Goal: Feedback & Contribution: Contribute content

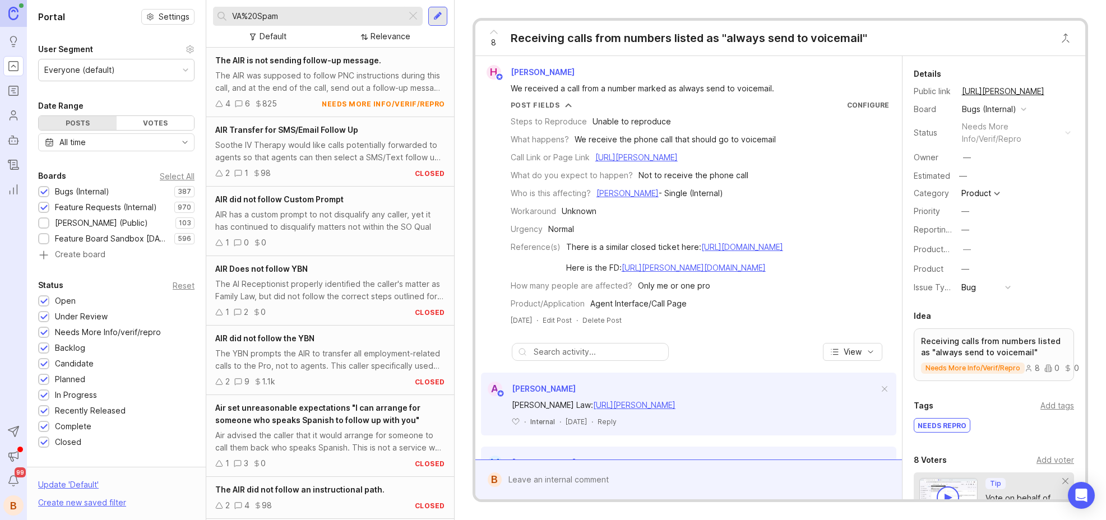
click at [299, 15] on input "VA%20Spam" at bounding box center [317, 16] width 170 height 12
click at [413, 12] on div at bounding box center [412, 16] width 13 height 15
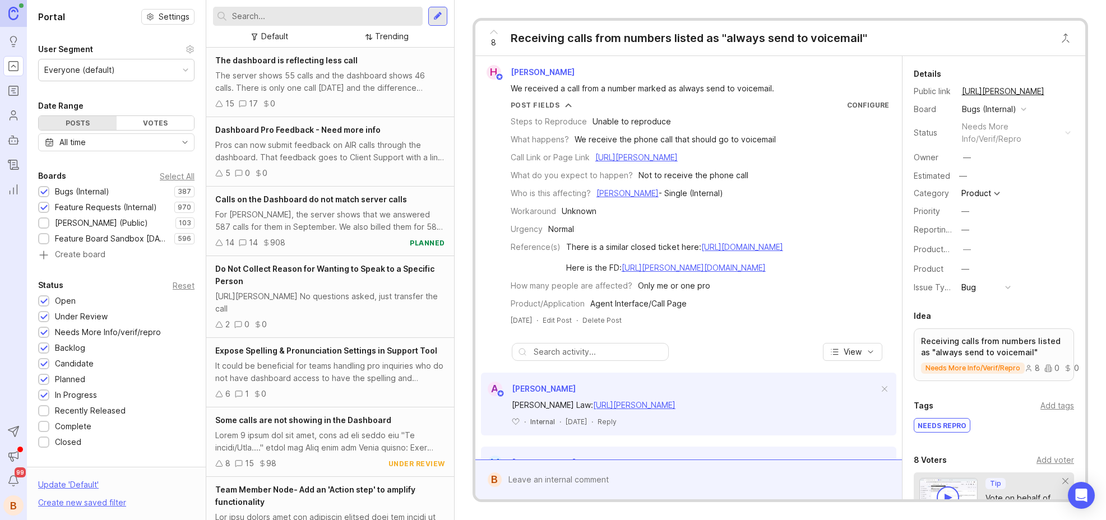
click at [323, 14] on input "text" at bounding box center [325, 16] width 186 height 12
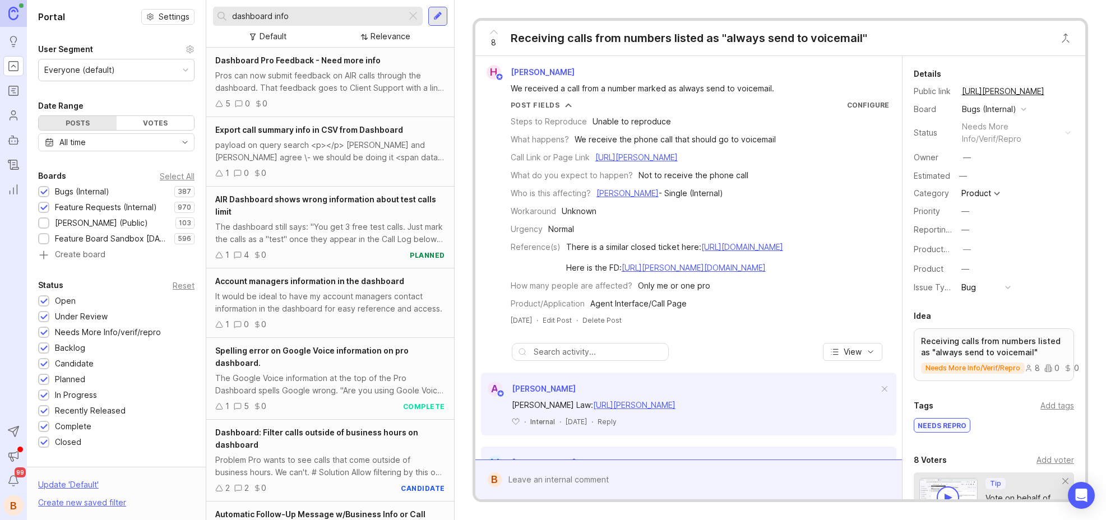
type input "dashboard info"
click at [295, 67] on div "Dashboard Pro Feedback - Need more info Pros can now submit feedback on AIR cal…" at bounding box center [330, 83] width 248 height 70
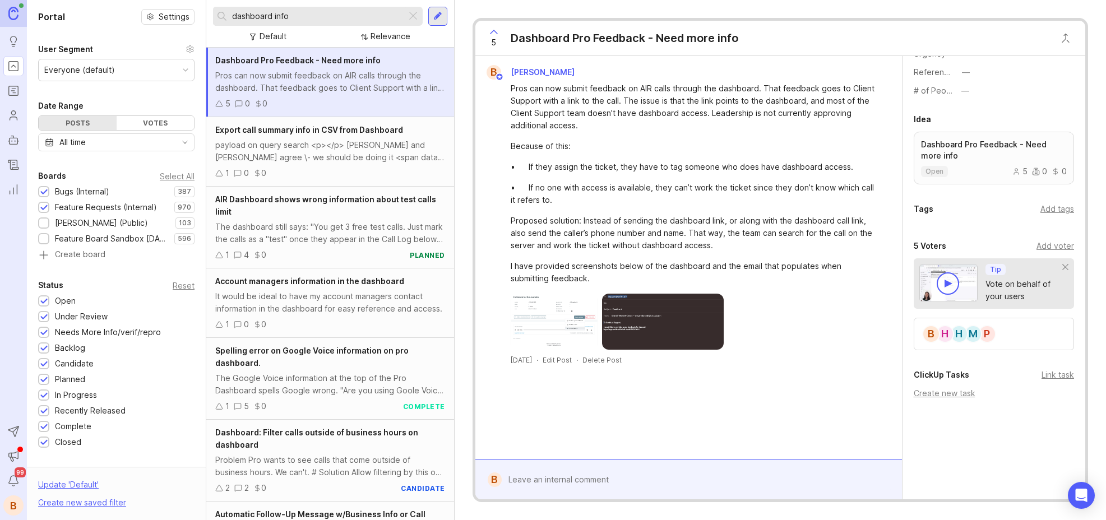
scroll to position [386, 0]
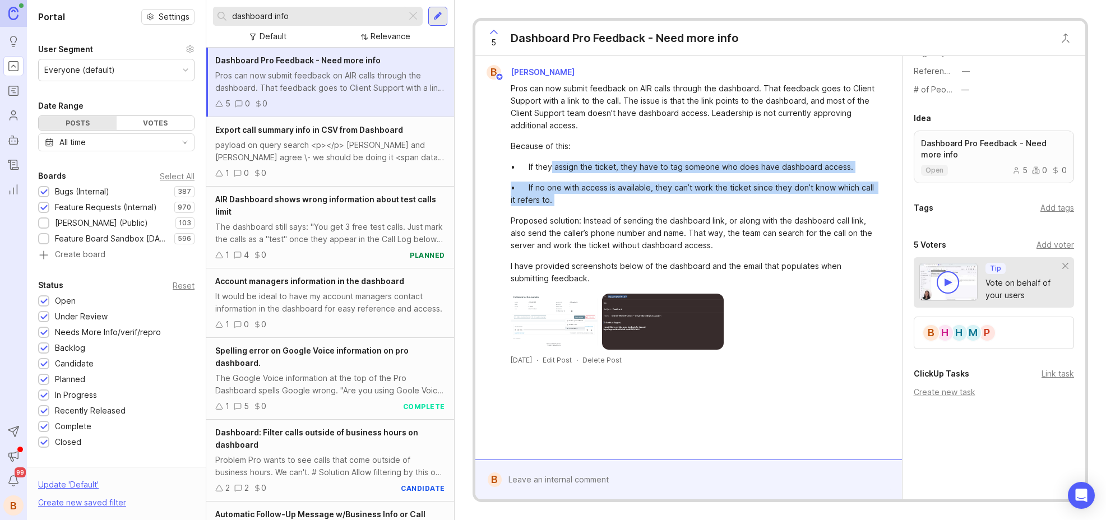
drag, startPoint x: 550, startPoint y: 162, endPoint x: 602, endPoint y: 212, distance: 71.7
click at [602, 212] on div "Pros can now submit feedback on AIR calls through the dashboard. That feedback …" at bounding box center [695, 183] width 369 height 202
drag, startPoint x: 603, startPoint y: 169, endPoint x: 612, endPoint y: 216, distance: 47.4
click at [612, 216] on div "Pros can now submit feedback on AIR calls through the dashboard. That feedback …" at bounding box center [695, 183] width 369 height 202
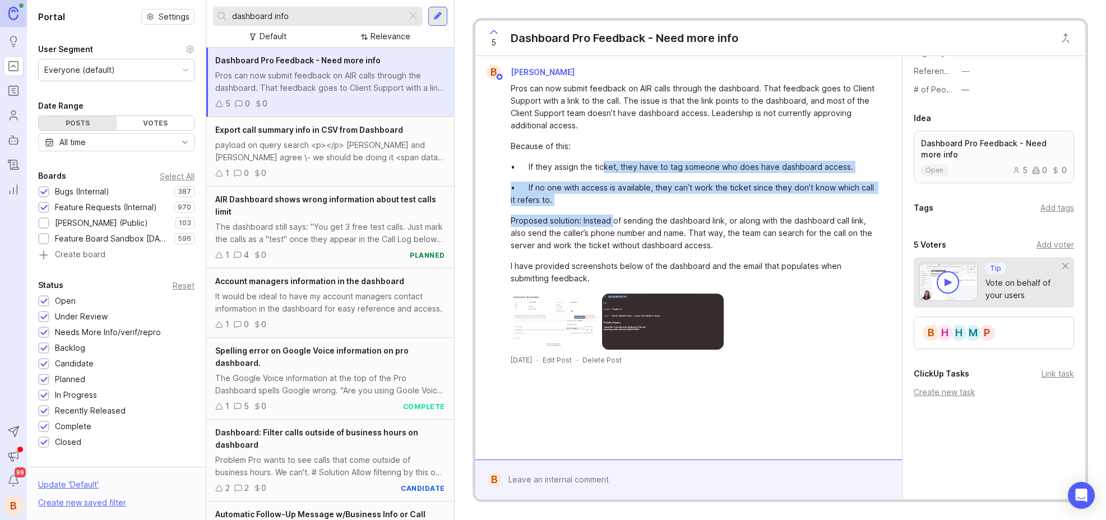
click at [612, 216] on div "Proposed solution: Instead of sending the dashboard link, or along with the das…" at bounding box center [695, 233] width 369 height 37
drag, startPoint x: 600, startPoint y: 164, endPoint x: 611, endPoint y: 215, distance: 52.2
click at [611, 215] on div "Pros can now submit feedback on AIR calls through the dashboard. That feedback …" at bounding box center [695, 183] width 369 height 202
click at [611, 215] on div "Proposed solution: Instead of sending the dashboard link, or along with the das…" at bounding box center [695, 233] width 369 height 37
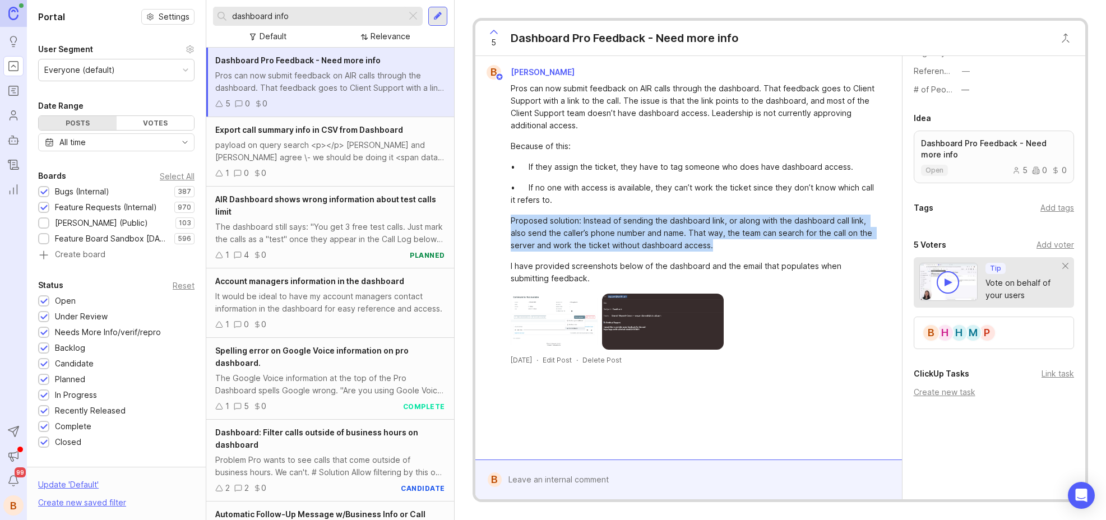
drag, startPoint x: 512, startPoint y: 220, endPoint x: 597, endPoint y: 253, distance: 91.9
click at [597, 253] on div "Pros can now submit feedback on AIR calls through the dashboard. That feedback …" at bounding box center [695, 183] width 369 height 202
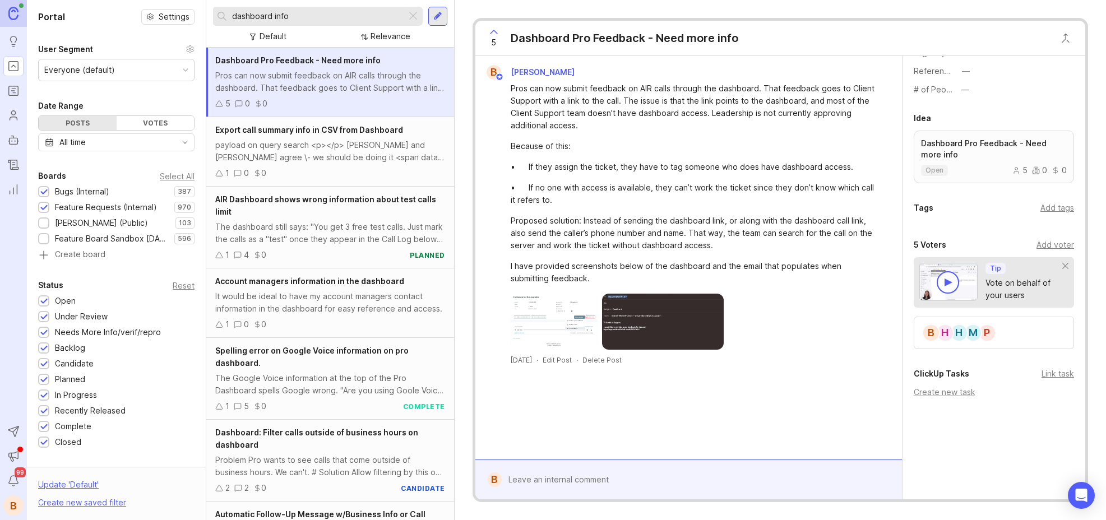
click at [598, 253] on div "Pros can now submit feedback on AIR calls through the dashboard. That feedback …" at bounding box center [695, 183] width 369 height 202
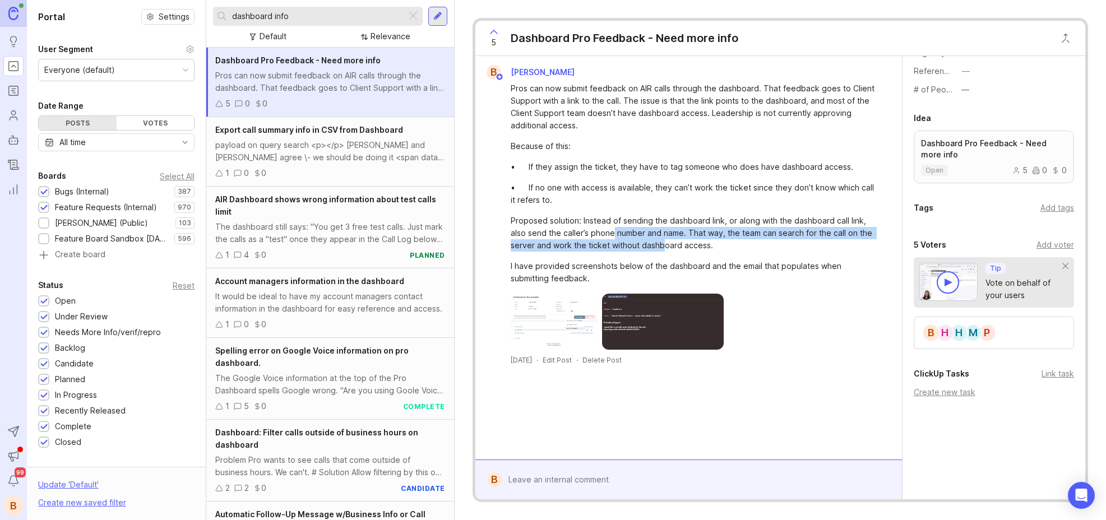
drag, startPoint x: 620, startPoint y: 230, endPoint x: 660, endPoint y: 251, distance: 44.9
click at [660, 251] on div "Proposed solution: Instead of sending the dashboard link, or along with the das…" at bounding box center [695, 233] width 369 height 37
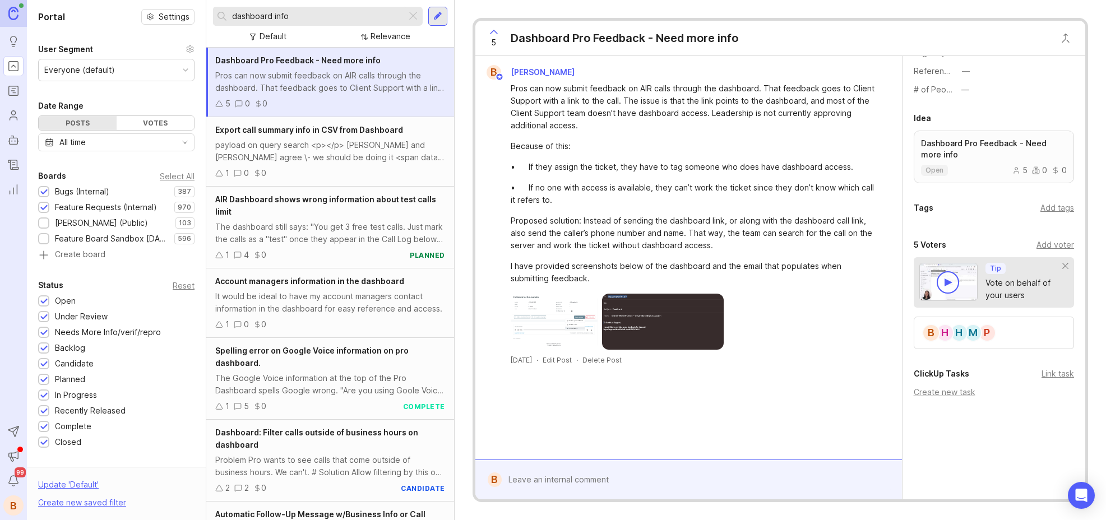
drag, startPoint x: 660, startPoint y: 251, endPoint x: 666, endPoint y: 250, distance: 5.6
click at [661, 251] on div "Proposed solution: Instead of sending the dashboard link, or along with the das…" at bounding box center [695, 233] width 369 height 37
click at [738, 245] on div "Proposed solution: Instead of sending the dashboard link, or along with the das…" at bounding box center [695, 233] width 369 height 37
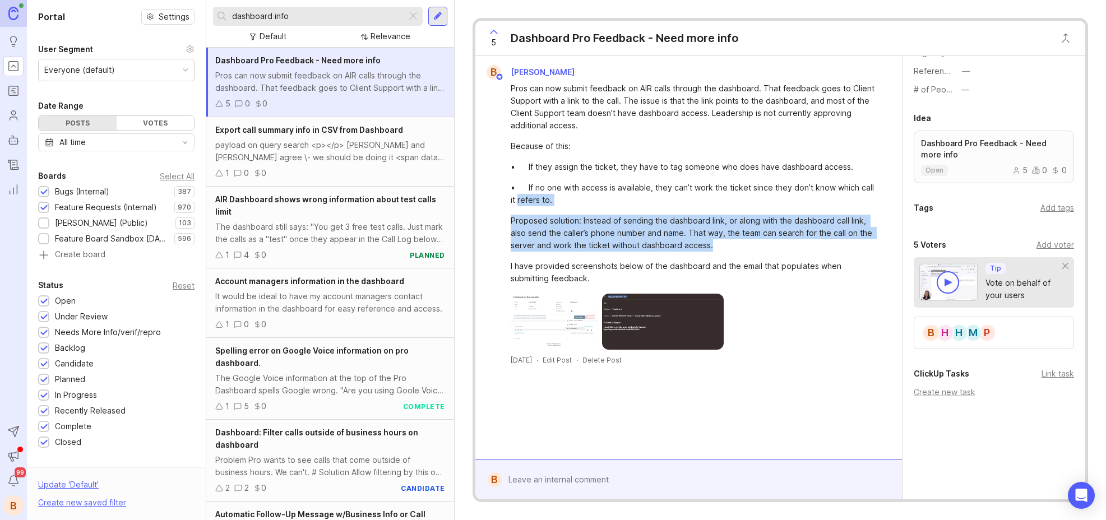
drag, startPoint x: 701, startPoint y: 243, endPoint x: 489, endPoint y: 198, distance: 216.6
click at [485, 198] on div "Pros can now submit feedback on AIR calls through the dashboard. That feedback …" at bounding box center [689, 215] width 418 height 270
click at [539, 204] on div "• If no one with access is available, they can’t work the ticket since they don…" at bounding box center [695, 194] width 369 height 25
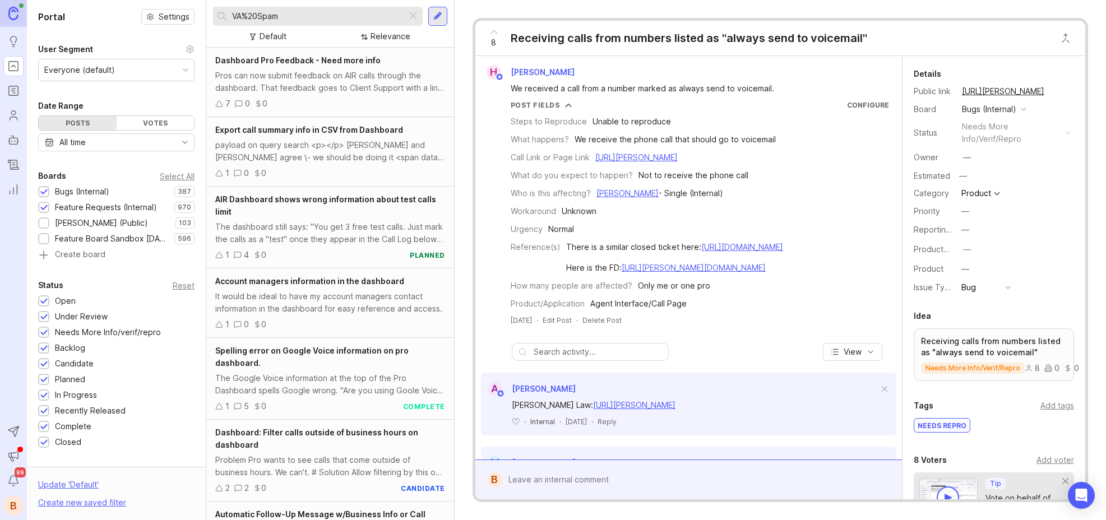
click at [415, 15] on div at bounding box center [412, 16] width 13 height 15
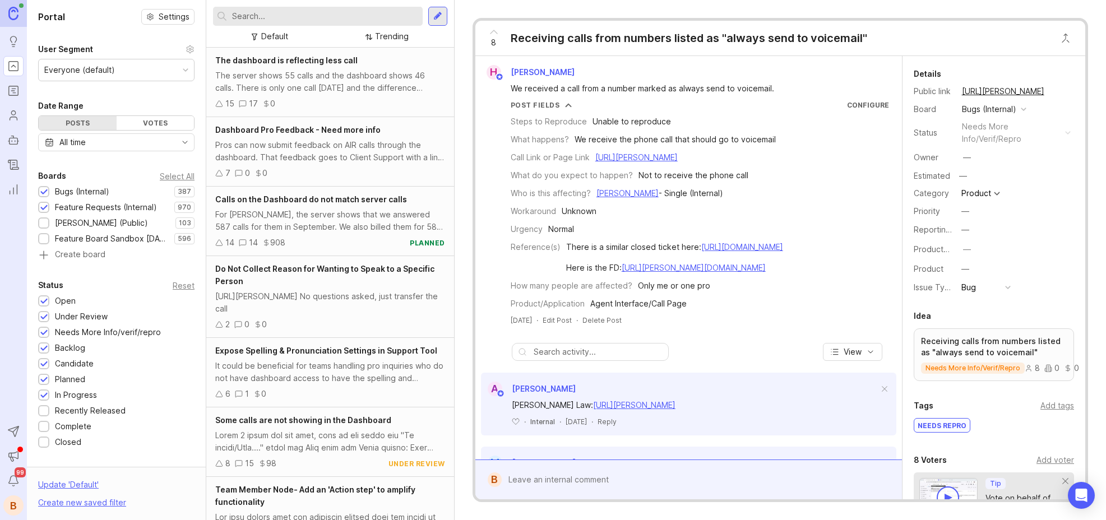
click at [434, 15] on div at bounding box center [437, 16] width 9 height 10
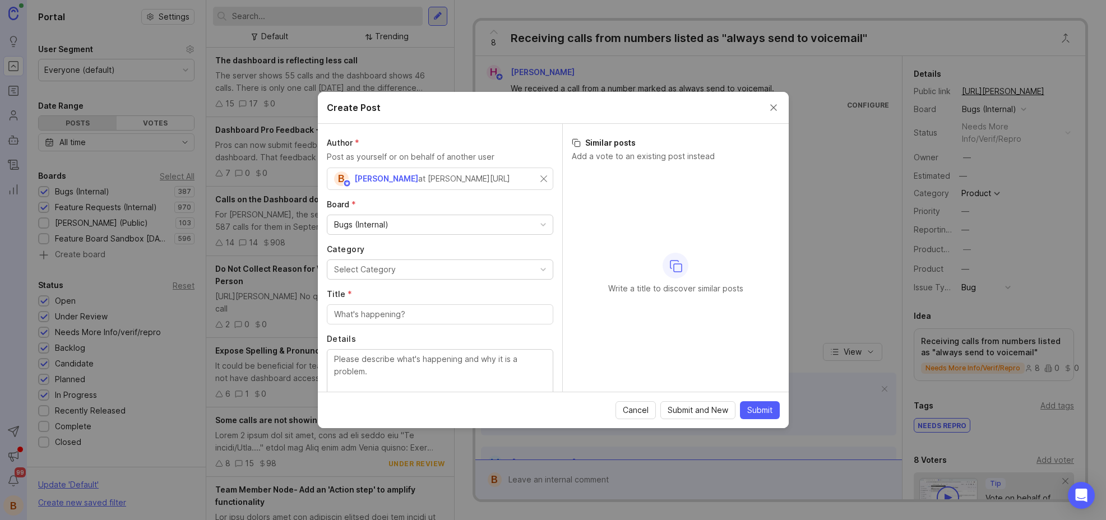
click at [441, 223] on div "Bugs (Internal)" at bounding box center [439, 224] width 225 height 19
click at [420, 266] on button "Select Category" at bounding box center [440, 270] width 226 height 20
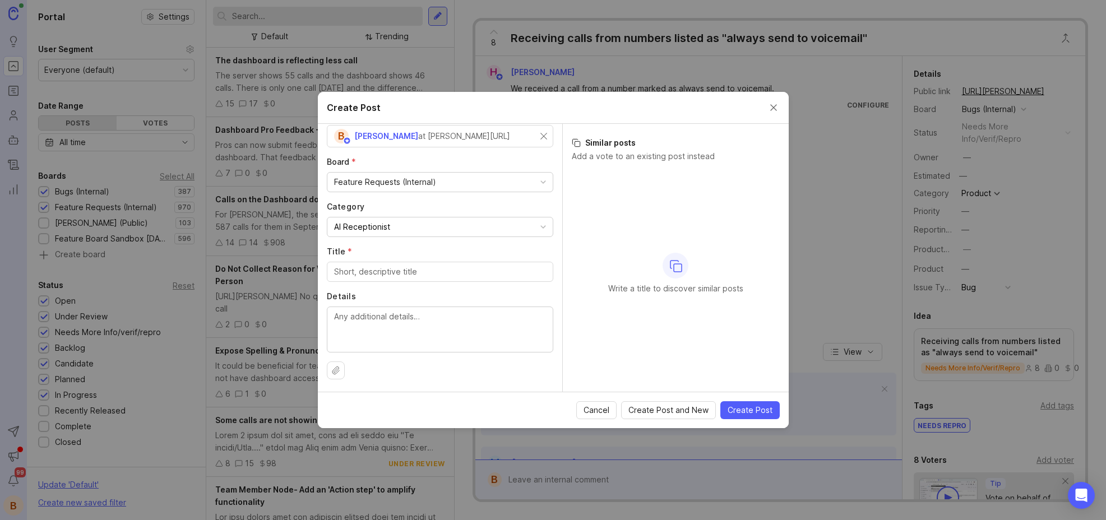
scroll to position [44, 0]
click at [393, 269] on input "Title *" at bounding box center [440, 271] width 212 height 12
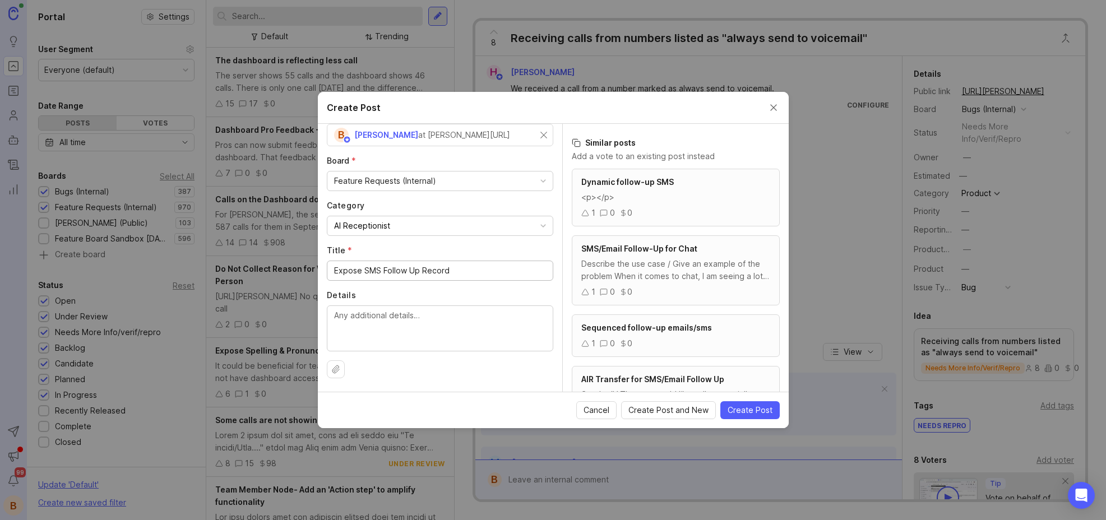
type input "Expose SMS Follow Up Record"
type textarea "I"
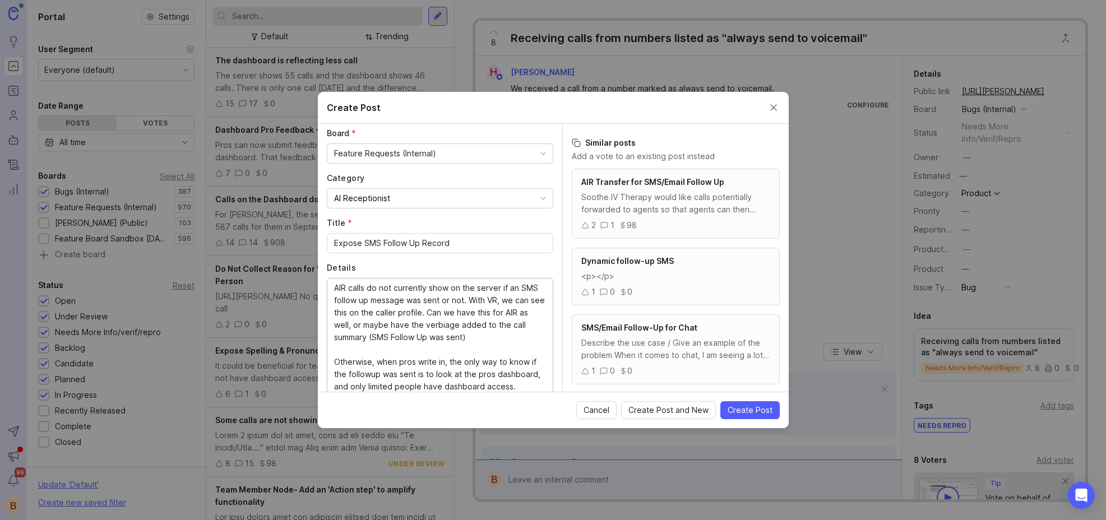
scroll to position [118, 0]
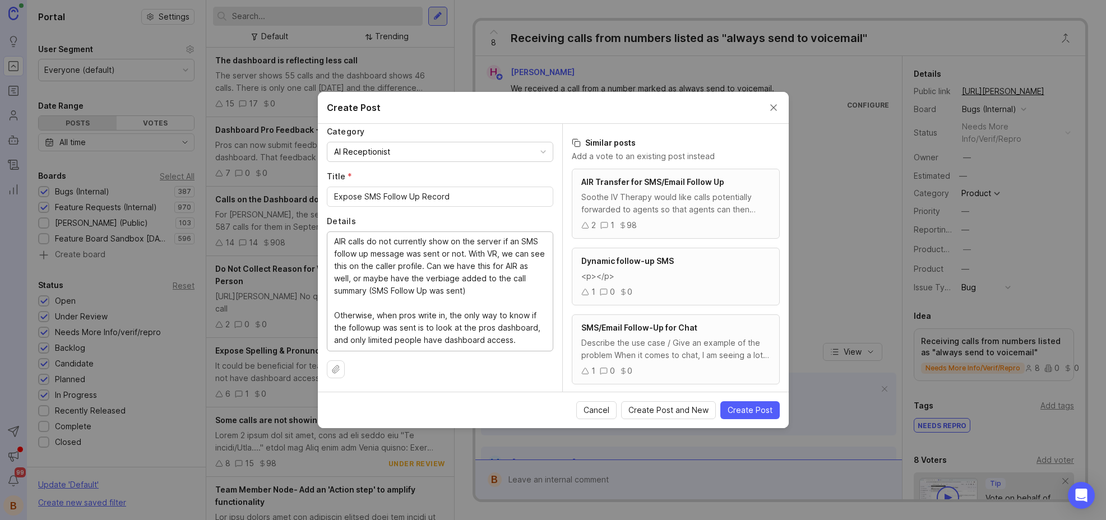
drag, startPoint x: 521, startPoint y: 391, endPoint x: 502, endPoint y: 375, distance: 24.7
click at [492, 385] on div "Author * Post as yourself or on behalf of another user B Brandi Weyant-Ceron at…" at bounding box center [440, 258] width 244 height 268
drag, startPoint x: 517, startPoint y: 342, endPoint x: 323, endPoint y: 233, distance: 222.4
click at [323, 233] on div "Author * Post as yourself or on behalf of another user B Brandi Weyant-Ceron at…" at bounding box center [440, 258] width 244 height 268
drag, startPoint x: 486, startPoint y: 338, endPoint x: 518, endPoint y: 344, distance: 32.5
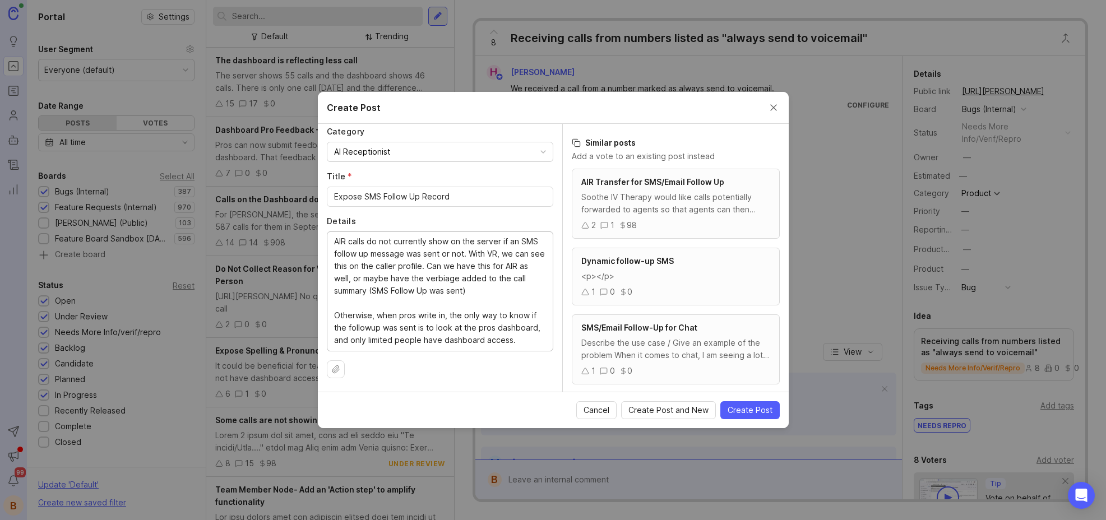
click at [487, 339] on textarea "AIR calls do not currently show on the server if an SMS follow up message was s…" at bounding box center [440, 290] width 212 height 111
drag, startPoint x: 522, startPoint y: 342, endPoint x: 318, endPoint y: 241, distance: 227.9
click at [318, 241] on div "Author * Post as yourself or on behalf of another user B Brandi Weyant-Ceron at…" at bounding box center [440, 258] width 244 height 268
paste textarea "Currently, AIR calls don’t show whether an SMS follow-up was sent. In VR, we ca…"
drag, startPoint x: 413, startPoint y: 238, endPoint x: 434, endPoint y: 287, distance: 54.0
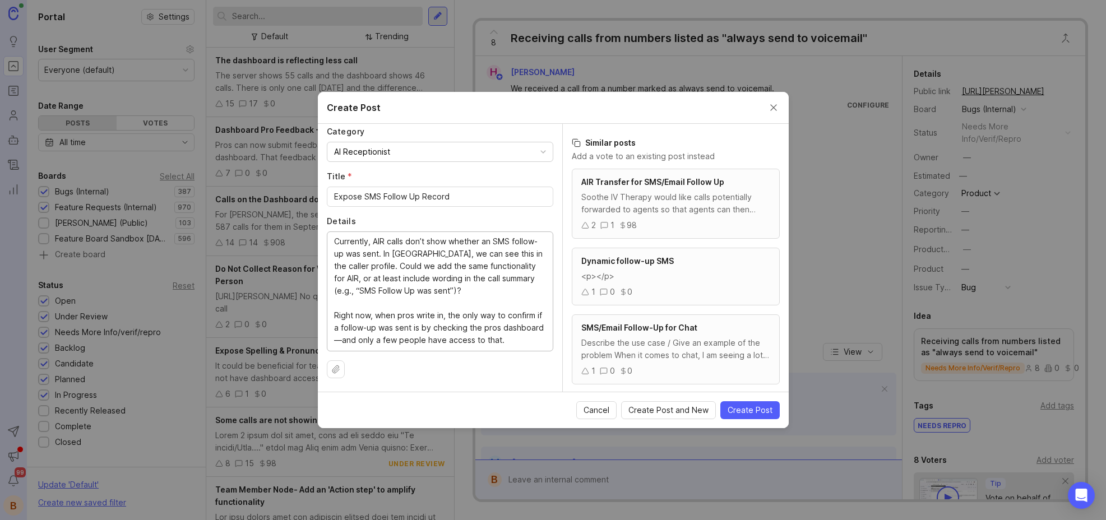
click at [434, 287] on textarea "Currently, AIR calls don’t show whether an SMS follow-up was sent. In VR, we ca…" at bounding box center [440, 290] width 212 height 111
click at [435, 287] on textarea "Currently, AIR calls don’t show whether an SMS follow-up was sent. In VR, we ca…" at bounding box center [440, 290] width 212 height 111
drag, startPoint x: 440, startPoint y: 289, endPoint x: 478, endPoint y: 285, distance: 38.3
click at [430, 297] on textarea "Currently, AIR calls don’t show whether an SMS follow-up was sent. In VR, we ca…" at bounding box center [440, 290] width 212 height 111
drag, startPoint x: 511, startPoint y: 267, endPoint x: 537, endPoint y: 268, distance: 26.4
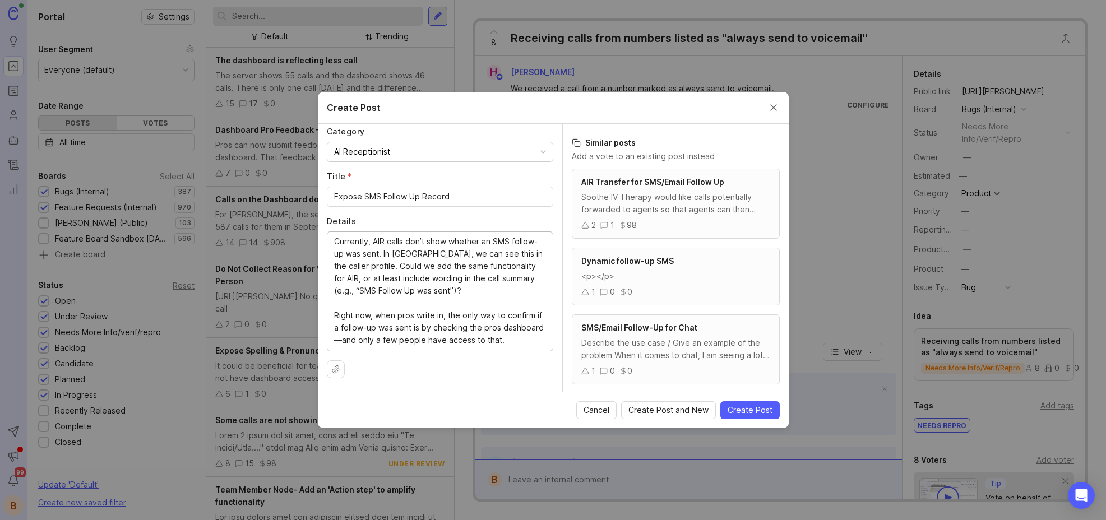
click at [537, 268] on textarea "Currently, AIR calls don’t show whether an SMS follow-up was sent. In VR, we ca…" at bounding box center [440, 290] width 212 height 111
drag, startPoint x: 403, startPoint y: 292, endPoint x: 381, endPoint y: 291, distance: 21.9
click at [381, 291] on textarea "Currently, AIR calls don’t show whether an SMS follow-up was sent. In VR, we ca…" at bounding box center [440, 290] width 212 height 111
click at [382, 291] on textarea "Currently, AIR calls don’t show whether an SMS follow-up was sent. In VR, we ca…" at bounding box center [440, 290] width 212 height 111
click at [363, 315] on textarea "Currently, AIR calls don’t show whether an SMS follow-up was sent. In VR, we ca…" at bounding box center [440, 290] width 212 height 111
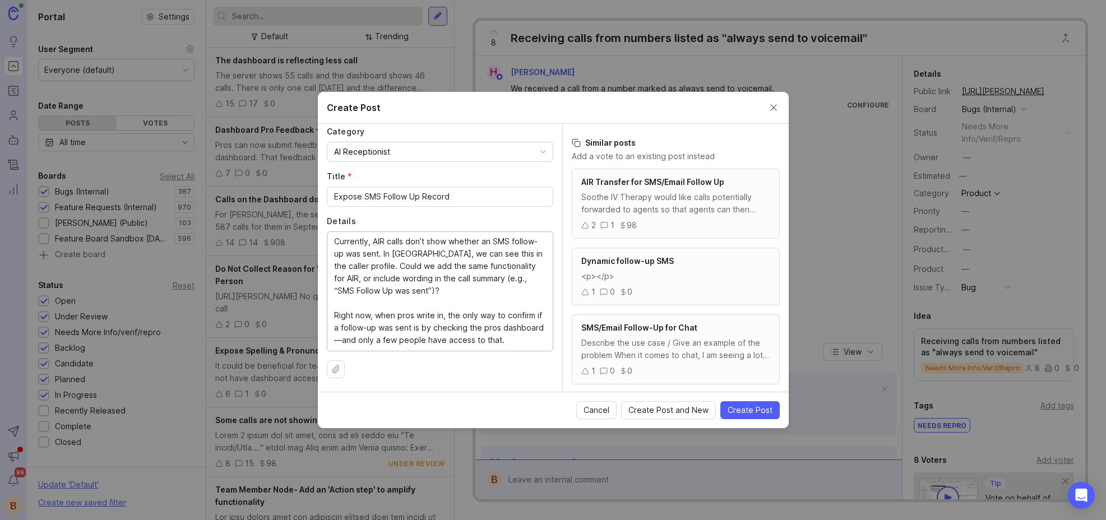
click at [407, 311] on textarea "Currently, AIR calls don’t show whether an SMS follow-up was sent. In VR, we ca…" at bounding box center [440, 290] width 212 height 111
drag, startPoint x: 526, startPoint y: 345, endPoint x: 448, endPoint y: 335, distance: 78.5
click at [516, 351] on div "Author * Post as yourself or on behalf of another user B Brandi Weyant-Ceron at…" at bounding box center [440, 258] width 244 height 268
click at [341, 342] on textarea "Currently, AIR calls don’t show whether an SMS follow-up was sent. In VR, we ca…" at bounding box center [440, 290] width 212 height 111
drag, startPoint x: 368, startPoint y: 339, endPoint x: 415, endPoint y: 340, distance: 46.6
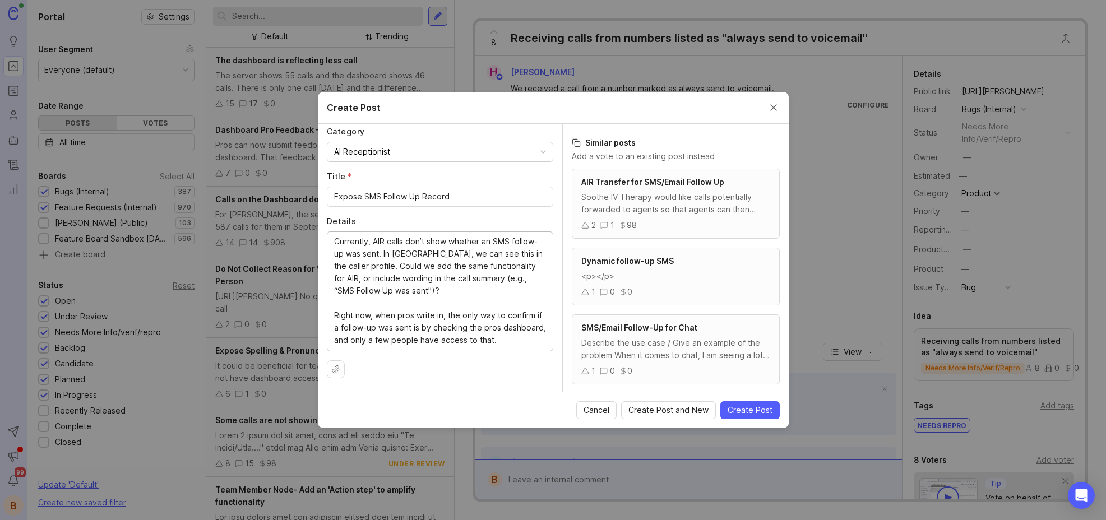
click at [415, 340] on textarea "Currently, AIR calls don’t show whether an SMS follow-up was sent. In VR, we ca…" at bounding box center [440, 290] width 212 height 111
click at [513, 337] on textarea "Currently, AIR calls don’t show whether an SMS follow-up was sent. In VR, we ca…" at bounding box center [440, 290] width 212 height 111
type textarea "Currently, AIR calls don’t show whether an SMS follow-up was sent. In VR, we ca…"
click at [741, 404] on button "Create Post" at bounding box center [749, 410] width 59 height 18
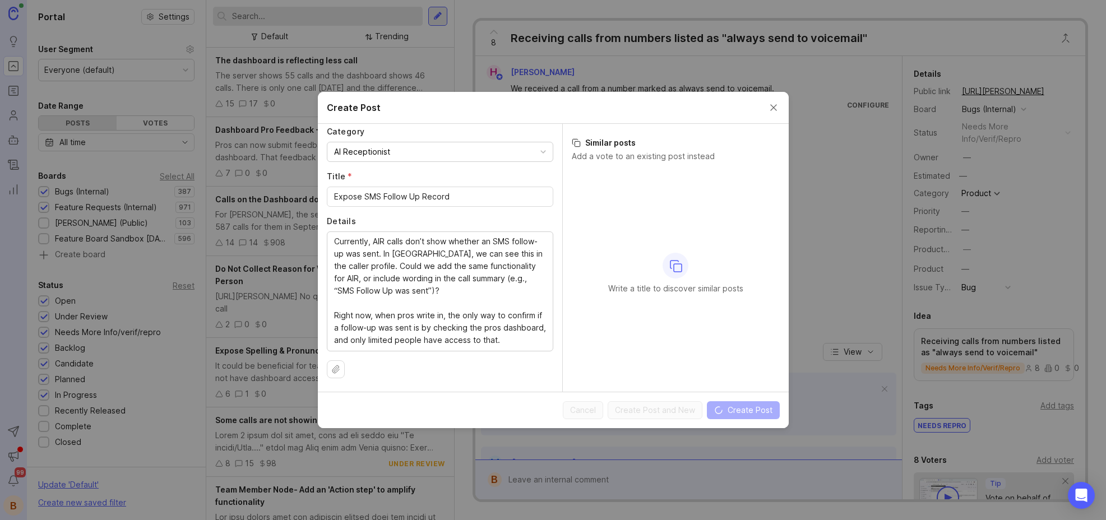
scroll to position [178, 0]
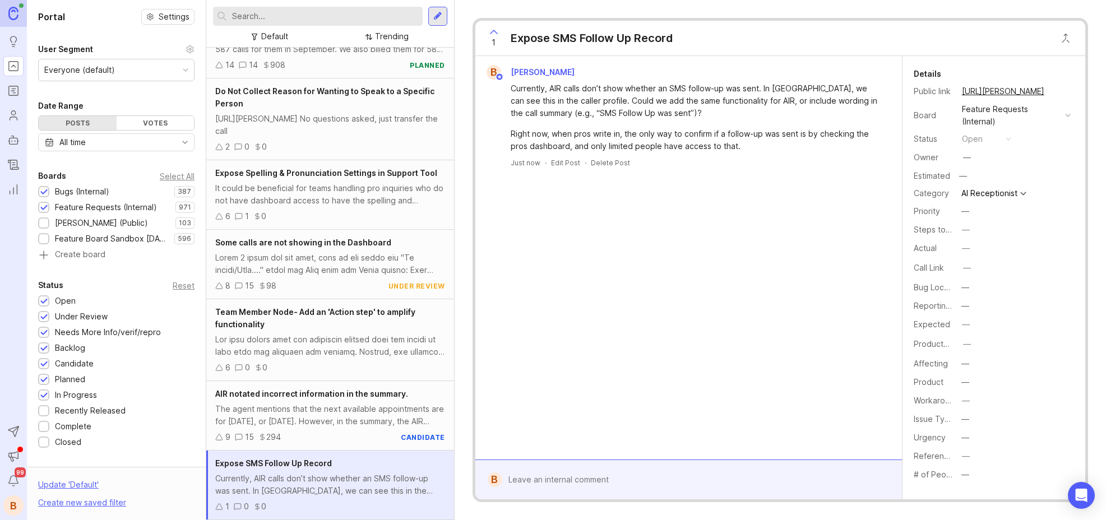
click at [538, 38] on div "Expose SMS Follow Up Record" at bounding box center [592, 38] width 162 height 16
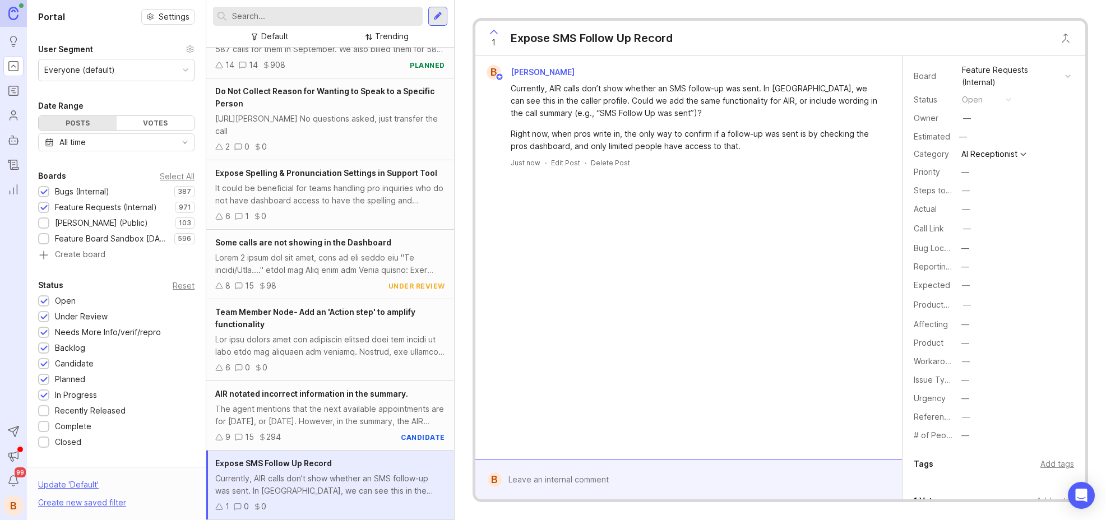
scroll to position [0, 0]
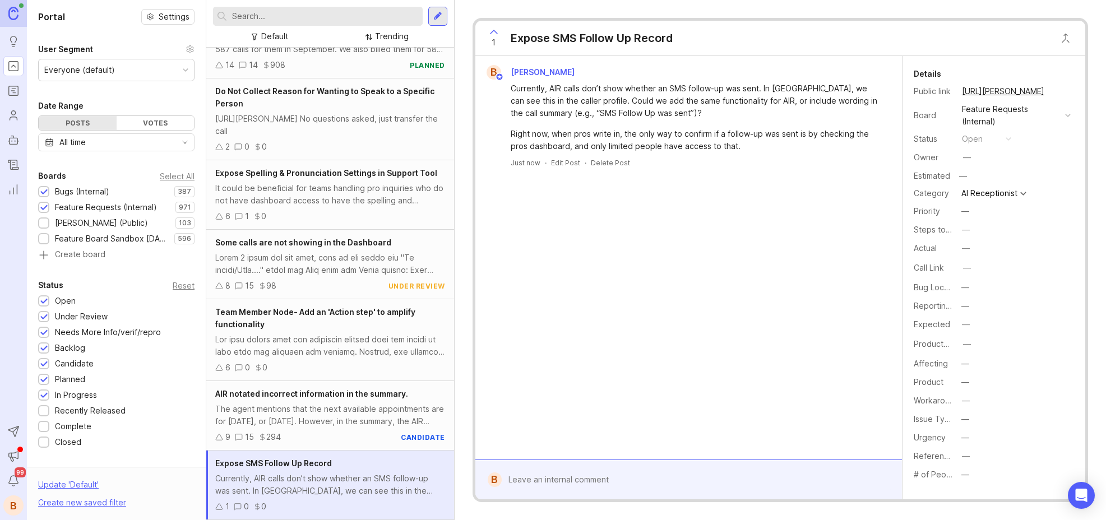
click at [640, 37] on div "Expose SMS Follow Up Record" at bounding box center [592, 38] width 162 height 16
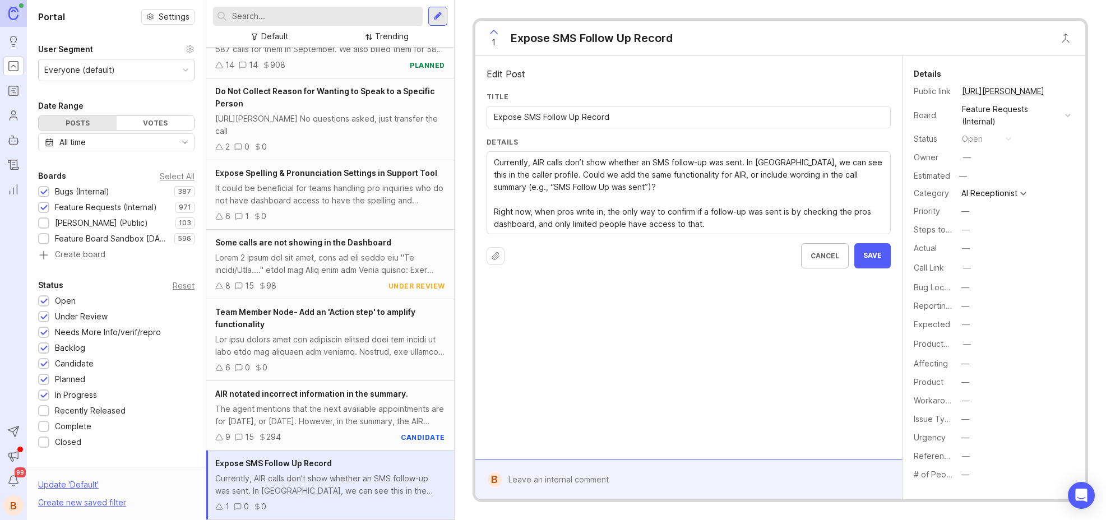
click at [588, 34] on div "Expose SMS Follow Up Record" at bounding box center [592, 38] width 162 height 16
click at [492, 117] on div "Expose SMS Follow Up Record" at bounding box center [689, 117] width 404 height 22
click at [495, 118] on input "Expose SMS Follow Up Record" at bounding box center [689, 117] width 390 height 12
type input "AIR: Expose SMS Follow Up Record"
click at [878, 262] on button "Save" at bounding box center [872, 255] width 36 height 25
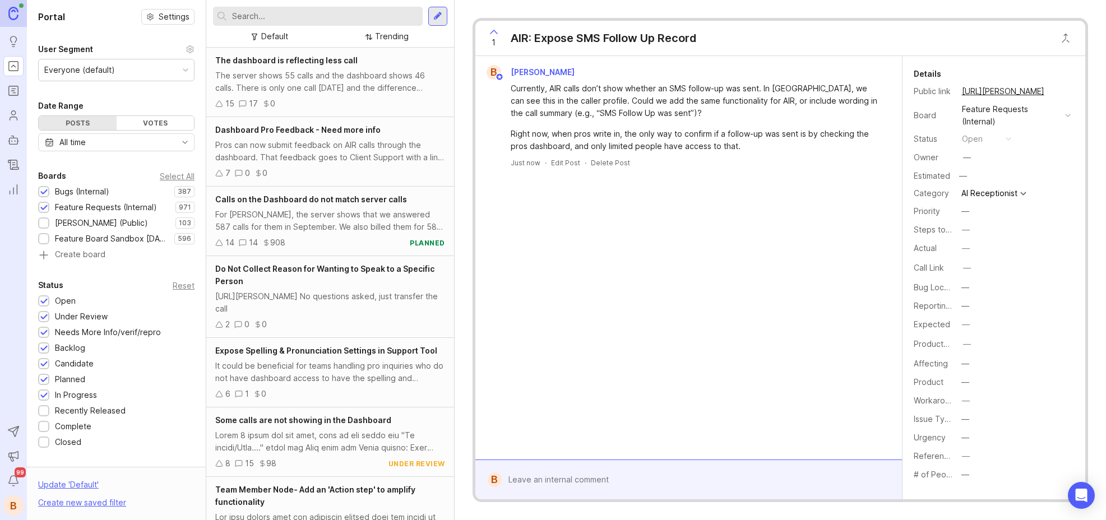
scroll to position [178, 0]
